Goal: Complete application form: Complete application form

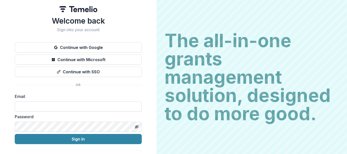
click at [67, 105] on input at bounding box center [78, 107] width 127 height 10
type input "**********"
click at [136, 126] on line "Toggle password visibility" at bounding box center [136, 126] width 3 height 3
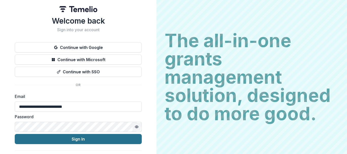
click at [87, 138] on button "Sign In" at bounding box center [78, 139] width 127 height 10
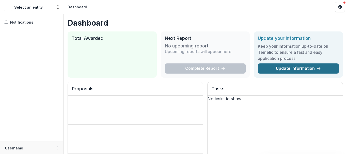
click at [303, 67] on link "Update Information" at bounding box center [298, 68] width 81 height 10
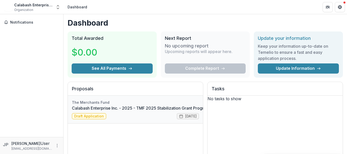
click at [96, 111] on link "Calabash Enterprise Inc. - 2025 - TMF 2025 Stabilization Grant Program" at bounding box center [141, 108] width 138 height 6
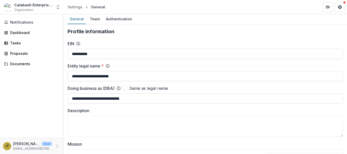
scroll to position [122, 0]
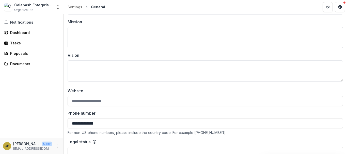
click at [135, 33] on textarea "Mission" at bounding box center [205, 37] width 275 height 21
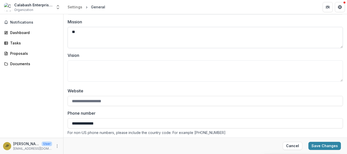
type textarea "*"
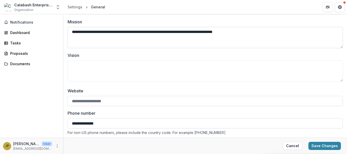
click at [160, 32] on textarea "**********" at bounding box center [205, 37] width 275 height 21
click at [275, 34] on textarea "**********" at bounding box center [205, 37] width 275 height 21
click at [152, 32] on textarea "**********" at bounding box center [205, 37] width 275 height 21
type textarea "**********"
click at [124, 60] on div "Vision" at bounding box center [205, 66] width 275 height 29
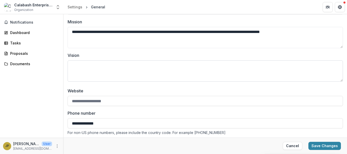
click at [123, 64] on textarea "Vision" at bounding box center [205, 70] width 275 height 21
type textarea "*"
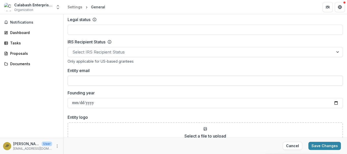
click at [180, 83] on input "Entity email" at bounding box center [205, 81] width 275 height 10
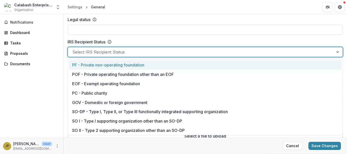
click at [166, 50] on div at bounding box center [200, 51] width 256 height 7
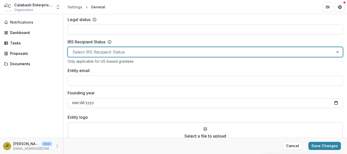
click at [111, 52] on div at bounding box center [200, 51] width 256 height 7
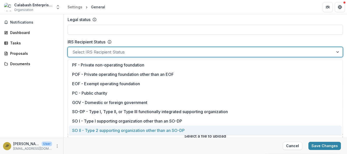
scroll to position [48, 0]
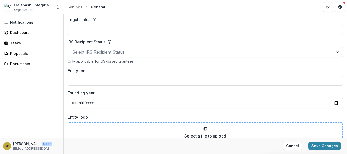
click at [340, 136] on div "Select a file to upload or drag and drop it here" at bounding box center [205, 136] width 275 height 29
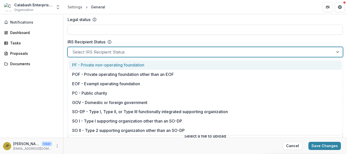
click at [335, 53] on div at bounding box center [337, 52] width 9 height 10
click at [314, 65] on div "PF - Private non-operating foundation" at bounding box center [205, 64] width 273 height 9
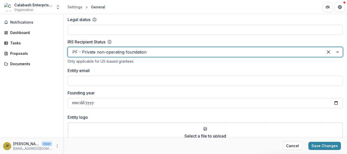
click at [335, 52] on div at bounding box center [332, 52] width 19 height 10
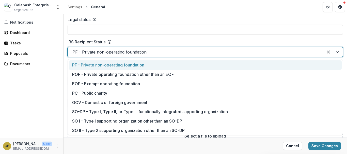
click at [337, 53] on div at bounding box center [332, 52] width 19 height 10
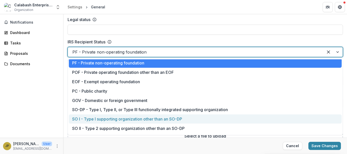
scroll to position [0, 0]
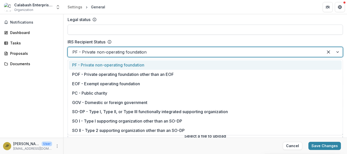
click at [140, 34] on input "Legal status" at bounding box center [205, 30] width 275 height 10
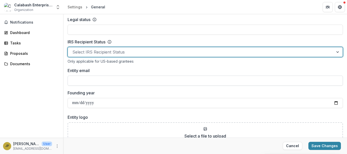
click at [206, 80] on input "Entity email" at bounding box center [205, 81] width 275 height 10
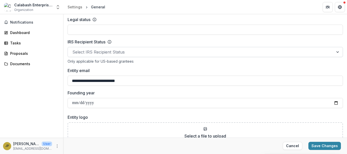
scroll to position [122, 0]
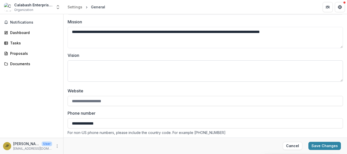
type input "**********"
click at [123, 76] on textarea "Vision" at bounding box center [205, 70] width 275 height 21
type textarea "*"
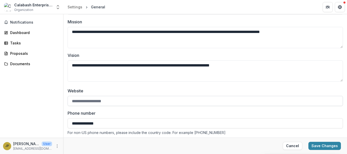
type textarea "**********"
click at [114, 101] on input "Website" at bounding box center [205, 101] width 275 height 10
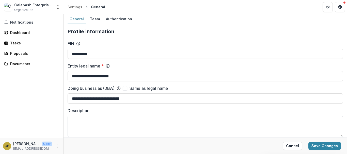
type input "**********"
click at [119, 122] on textarea "Description" at bounding box center [205, 126] width 275 height 21
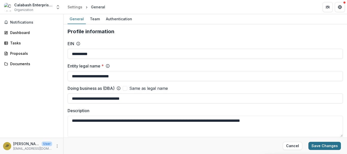
type textarea "**********"
click at [323, 144] on button "Save Changes" at bounding box center [324, 146] width 32 height 8
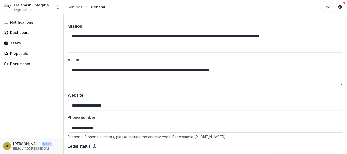
scroll to position [129, 0]
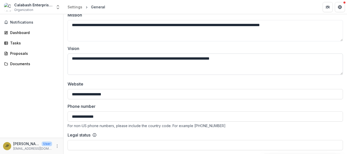
click at [256, 59] on textarea "**********" at bounding box center [205, 64] width 275 height 21
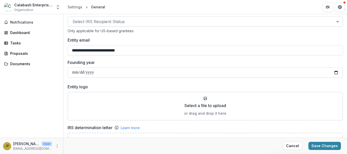
scroll to position [278, 0]
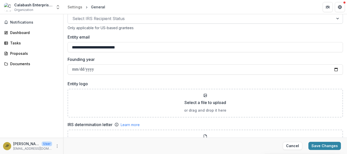
type textarea "**********"
click at [320, 145] on button "Save Changes" at bounding box center [324, 146] width 32 height 8
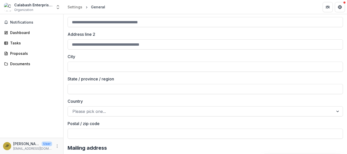
scroll to position [334, 0]
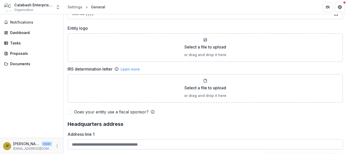
click at [86, 146] on input "Address line 1" at bounding box center [205, 144] width 275 height 10
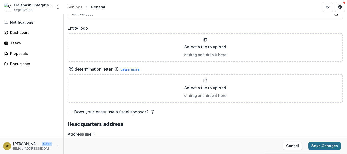
click at [315, 146] on button "Save Changes" at bounding box center [324, 146] width 32 height 8
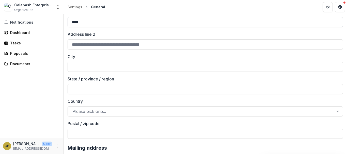
click at [109, 25] on input "****" at bounding box center [205, 22] width 275 height 10
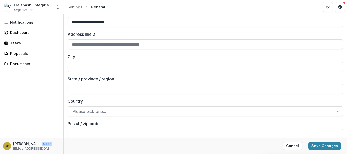
type input "**********"
click at [94, 60] on div "City" at bounding box center [205, 63] width 275 height 18
click at [91, 66] on input "City" at bounding box center [205, 67] width 275 height 10
type input "**********"
click at [86, 87] on input "State / province / region" at bounding box center [205, 89] width 275 height 10
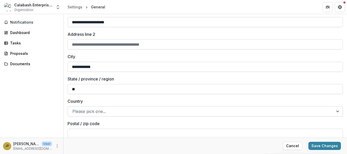
type input "**"
click at [81, 112] on div at bounding box center [200, 111] width 256 height 7
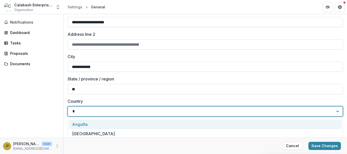
type input "**********"
type input "*****"
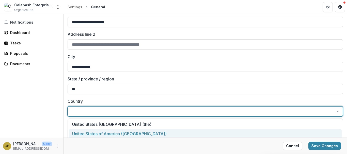
click at [275, 111] on div at bounding box center [200, 111] width 256 height 7
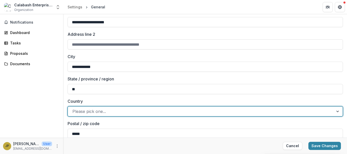
click at [120, 110] on div at bounding box center [200, 111] width 256 height 7
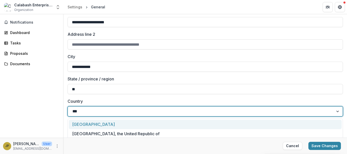
type input "**********"
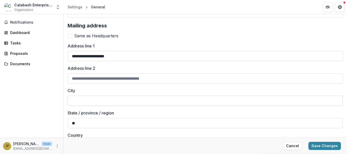
click at [205, 103] on input "City" at bounding box center [205, 101] width 275 height 10
type input "**********"
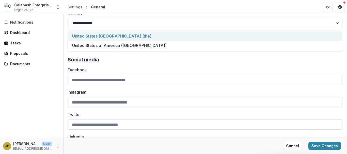
scroll to position [742, 0]
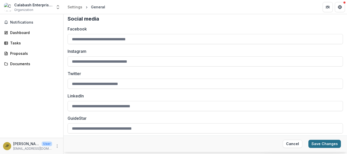
click at [333, 144] on button "Save Changes" at bounding box center [324, 144] width 32 height 8
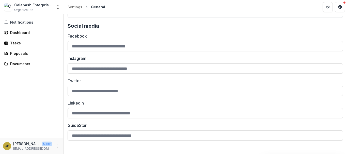
scroll to position [739, 0]
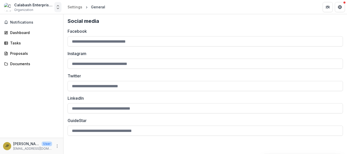
click at [57, 9] on icon "Open entity switcher" at bounding box center [57, 7] width 5 height 5
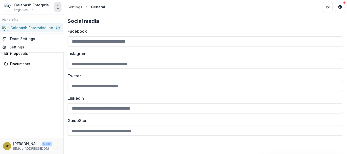
click at [45, 30] on div "Calabash Enterprise Inc." at bounding box center [28, 28] width 52 height 6
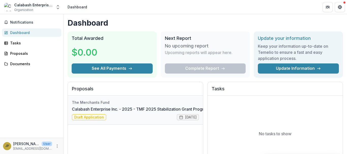
click at [100, 112] on link "Calabash Enterprise Inc. - 2025 - TMF 2025 Stabilization Grant Program" at bounding box center [141, 109] width 138 height 6
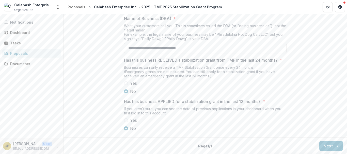
scroll to position [292, 0]
click at [328, 145] on button "Next" at bounding box center [331, 146] width 24 height 10
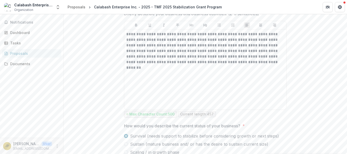
scroll to position [335, 0]
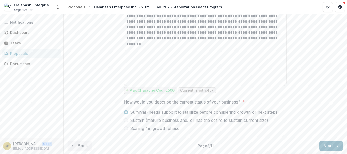
click at [329, 146] on button "Next" at bounding box center [331, 146] width 24 height 10
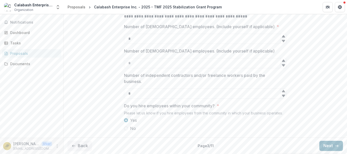
scroll to position [214, 0]
click at [334, 143] on button "Next" at bounding box center [331, 146] width 24 height 10
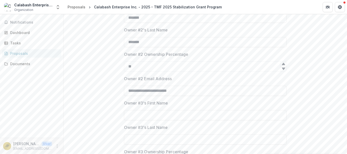
scroll to position [323, 0]
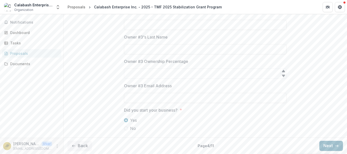
click at [325, 143] on button "Next" at bounding box center [331, 146] width 24 height 10
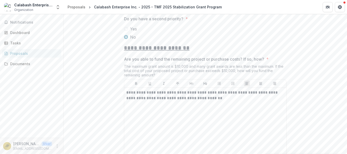
scroll to position [730, 0]
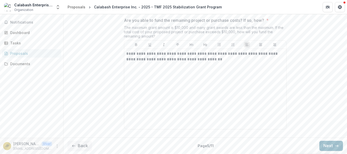
click at [328, 147] on button "Next" at bounding box center [331, 146] width 24 height 10
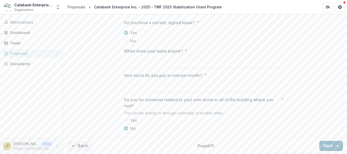
scroll to position [167, 0]
click at [233, 63] on input "When does your lease expire? *" at bounding box center [205, 63] width 162 height 10
click at [218, 84] on input "How much do you pay in rent per month? *" at bounding box center [205, 87] width 162 height 10
type input "******"
click at [189, 61] on input "When does your lease expire? *" at bounding box center [205, 63] width 162 height 10
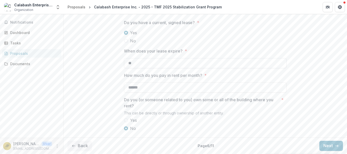
type input "*"
type input "**********"
click at [80, 147] on button "Back" at bounding box center [80, 146] width 24 height 10
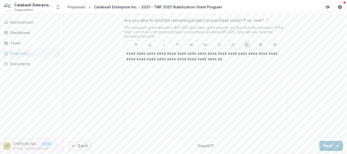
scroll to position [729, 0]
click at [79, 146] on button "Back" at bounding box center [80, 146] width 24 height 10
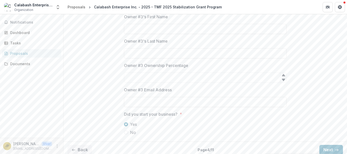
scroll to position [323, 0]
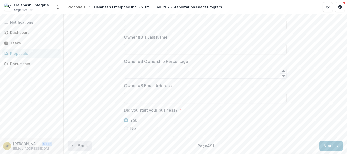
click at [78, 144] on button "Back" at bounding box center [80, 146] width 24 height 10
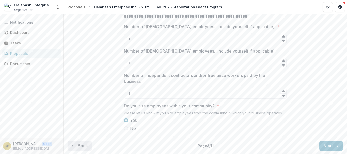
scroll to position [214, 0]
click at [80, 146] on button "Back" at bounding box center [80, 146] width 24 height 10
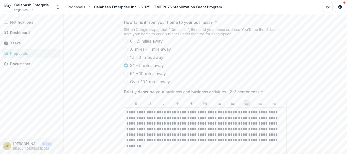
scroll to position [323, 0]
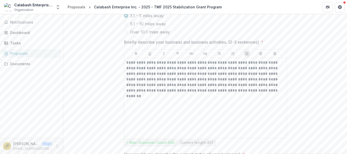
scroll to position [335, 0]
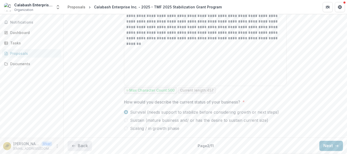
click at [86, 146] on button "Back" at bounding box center [80, 146] width 24 height 10
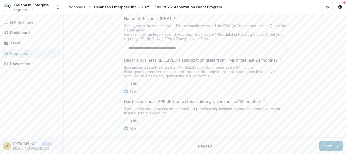
scroll to position [292, 0]
click at [327, 146] on button "Next" at bounding box center [331, 146] width 24 height 10
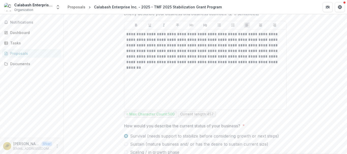
scroll to position [335, 0]
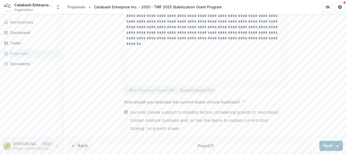
click at [328, 145] on button "Next" at bounding box center [331, 146] width 24 height 10
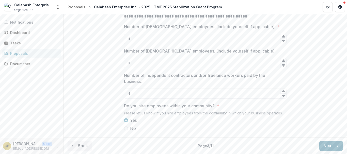
scroll to position [214, 0]
click at [328, 145] on button "Next" at bounding box center [331, 146] width 24 height 10
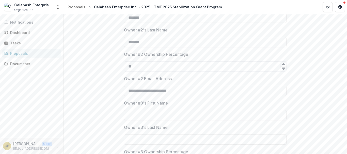
scroll to position [323, 0]
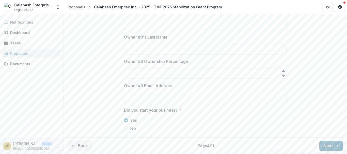
click at [328, 145] on button "Next" at bounding box center [331, 146] width 24 height 10
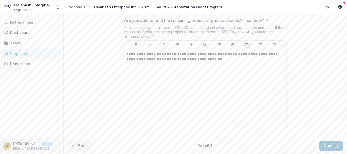
scroll to position [730, 0]
click at [335, 146] on icon "button" at bounding box center [337, 146] width 4 height 4
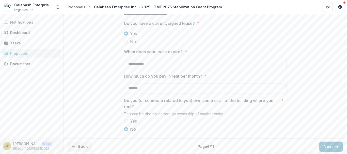
scroll to position [167, 0]
click at [326, 144] on button "Next" at bounding box center [331, 146] width 24 height 10
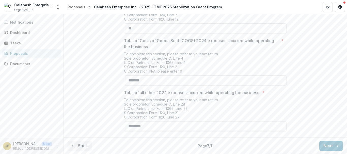
scroll to position [261, 0]
click at [327, 145] on button "Next" at bounding box center [331, 146] width 24 height 10
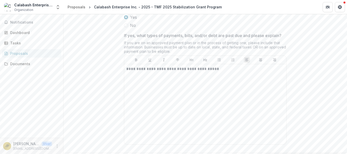
scroll to position [517, 0]
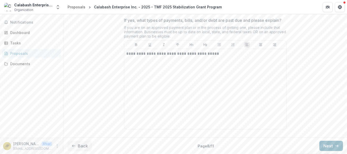
click at [325, 145] on button "Next" at bounding box center [331, 146] width 24 height 10
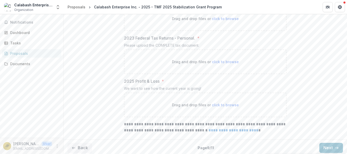
scroll to position [329, 0]
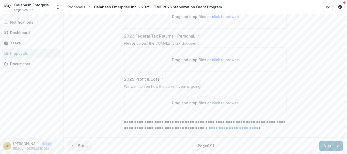
click at [325, 147] on button "Next" at bounding box center [331, 146] width 24 height 10
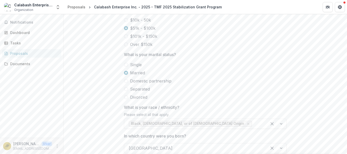
scroll to position [316, 0]
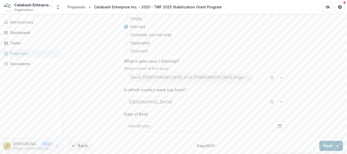
click at [325, 145] on button "Next" at bounding box center [331, 146] width 24 height 10
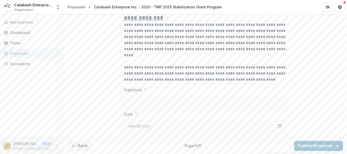
scroll to position [465, 0]
click at [87, 149] on button "Back" at bounding box center [80, 146] width 24 height 10
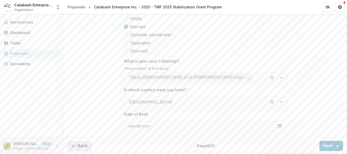
scroll to position [316, 0]
click at [86, 148] on button "Back" at bounding box center [80, 146] width 24 height 10
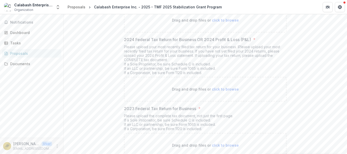
scroll to position [94, 0]
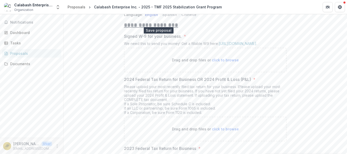
click at [158, 2] on polygon "download-proposal" at bounding box center [159, 1] width 2 height 2
click at [243, 46] on link "[URL][DOMAIN_NAME]" at bounding box center [238, 43] width 38 height 4
click at [225, 62] on span "click to browse" at bounding box center [225, 60] width 27 height 4
click at [224, 62] on span "click to browse" at bounding box center [225, 60] width 27 height 4
type input "**********"
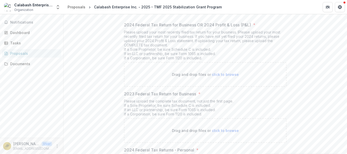
scroll to position [191, 0]
click at [224, 76] on span "click to browse" at bounding box center [225, 73] width 27 height 4
type input "**********"
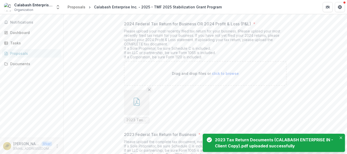
click at [149, 91] on line "Remove File" at bounding box center [149, 90] width 2 height 2
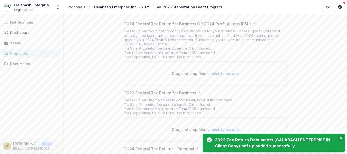
click at [342, 137] on button "Close" at bounding box center [341, 138] width 6 height 6
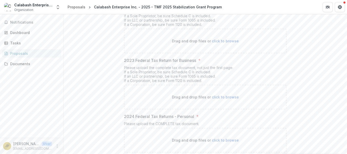
scroll to position [233, 0]
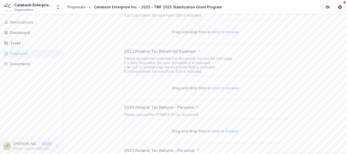
click at [229, 90] on span "click to browse" at bounding box center [225, 88] width 27 height 4
type input "**********"
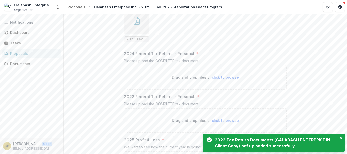
scroll to position [348, 0]
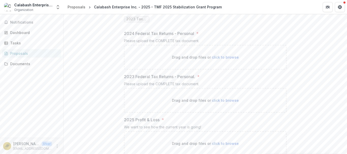
click at [232, 103] on span "click to browse" at bounding box center [225, 100] width 27 height 4
type input "**********"
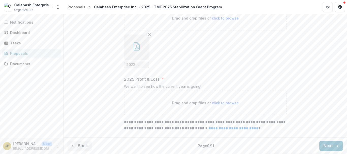
scroll to position [454, 0]
click at [220, 103] on span "click to browse" at bounding box center [225, 103] width 27 height 4
type input "**********"
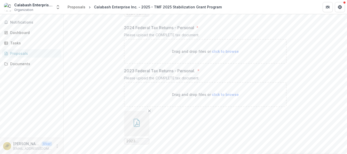
scroll to position [353, 0]
click at [227, 55] on span "click to browse" at bounding box center [225, 53] width 27 height 4
click at [221, 55] on span "click to browse" at bounding box center [225, 53] width 27 height 4
type input "**********"
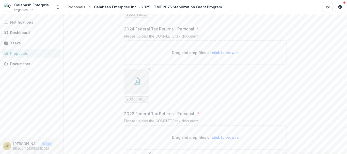
scroll to position [230, 0]
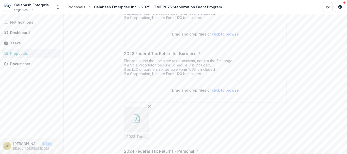
click at [221, 36] on span "click to browse" at bounding box center [225, 34] width 27 height 4
type input "**********"
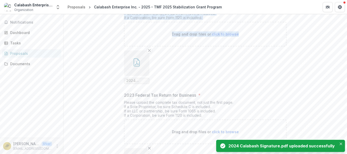
drag, startPoint x: 345, startPoint y: 66, endPoint x: 344, endPoint y: 31, distance: 35.5
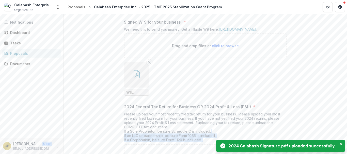
scroll to position [0, 0]
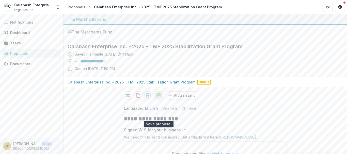
click at [157, 98] on icon "download-proposal" at bounding box center [158, 95] width 5 height 5
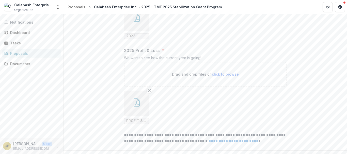
scroll to position [579, 0]
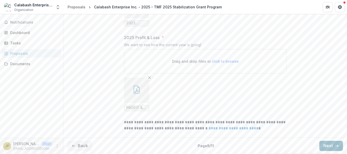
click at [329, 147] on button "Next" at bounding box center [331, 146] width 24 height 10
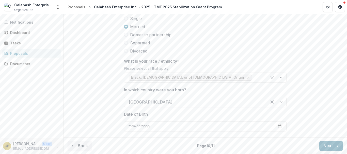
scroll to position [316, 0]
click at [327, 146] on button "Next" at bounding box center [331, 146] width 24 height 10
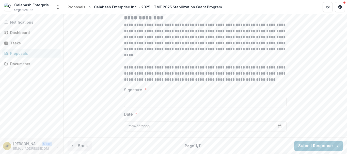
scroll to position [472, 0]
click at [209, 103] on input "Signature *" at bounding box center [205, 102] width 162 height 10
type input "*"
type input "**********"
click at [176, 131] on input "Date *" at bounding box center [205, 126] width 162 height 10
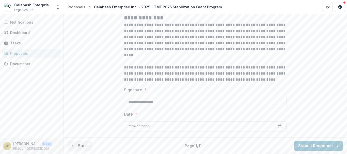
type input "**********"
click at [327, 145] on button "Submit Response" at bounding box center [318, 146] width 49 height 10
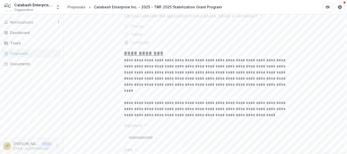
scroll to position [0, 0]
drag, startPoint x: 267, startPoint y: 38, endPoint x: 279, endPoint y: 14, distance: 26.5
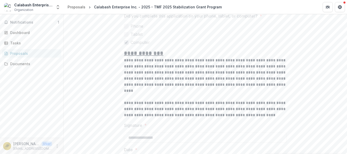
drag, startPoint x: 266, startPoint y: 72, endPoint x: 271, endPoint y: 105, distance: 33.5
click at [27, 22] on span "Notifications" at bounding box center [33, 22] width 47 height 4
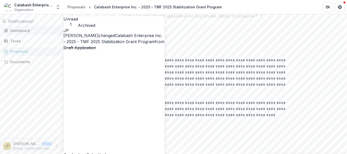
click at [29, 33] on div "Dashboard" at bounding box center [33, 30] width 47 height 5
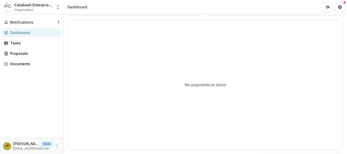
scroll to position [173, 0]
click at [54, 9] on div "Calabash Enterprise Inc. Organization Nonprofits Calabash Enterprise Inc. Team …" at bounding box center [31, 7] width 59 height 10
click at [341, 6] on icon "Get Help" at bounding box center [340, 5] width 1 height 1
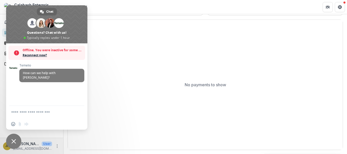
click at [14, 143] on span "Close chat" at bounding box center [13, 141] width 5 height 5
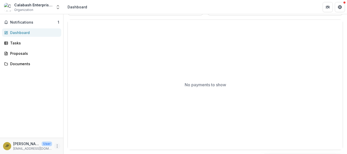
click at [57, 146] on icon "More" at bounding box center [57, 146] width 4 height 4
click at [79, 144] on button "Logout" at bounding box center [90, 144] width 54 height 8
